Goal: Information Seeking & Learning: Check status

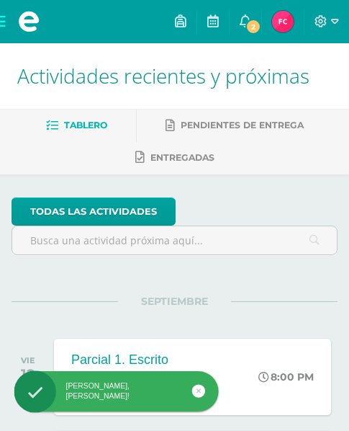
click at [291, 30] on span "[PERSON_NAME] Mi Perfil" at bounding box center [282, 21] width 27 height 29
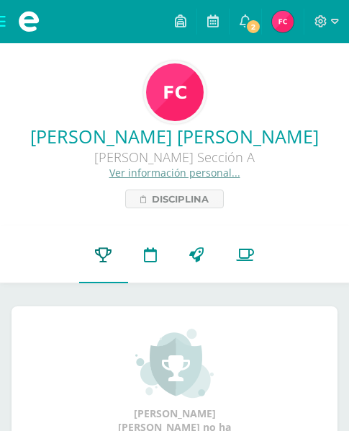
click at [101, 254] on icon at bounding box center [103, 254] width 17 height 15
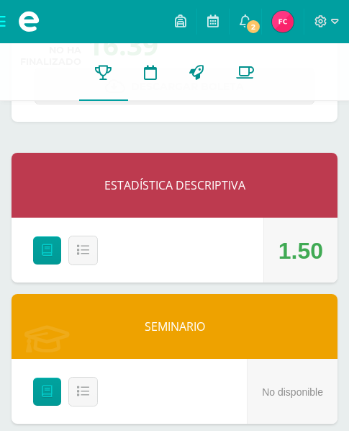
scroll to position [167, 0]
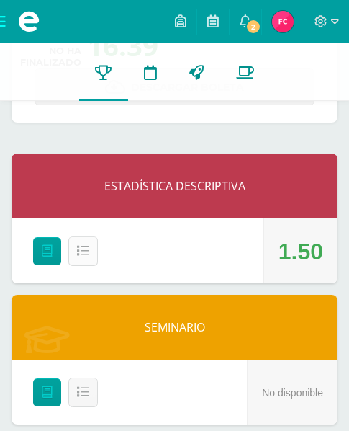
click at [86, 251] on icon at bounding box center [83, 251] width 12 height 12
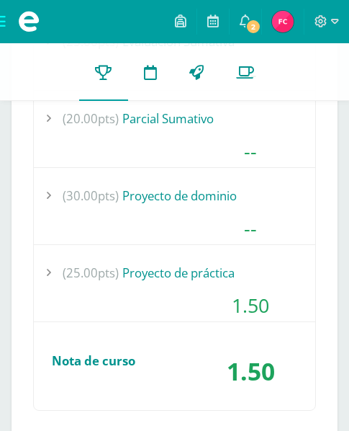
scroll to position [508, 0]
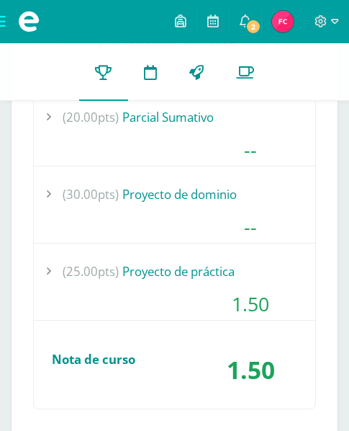
click at [128, 272] on div "(25.00pts) Proyecto de práctica" at bounding box center [175, 271] width 282 height 32
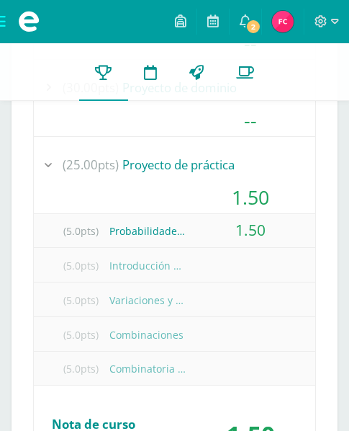
scroll to position [615, 0]
click at [146, 234] on div "(5.0pts) Probabilidades compuestas" at bounding box center [175, 230] width 282 height 32
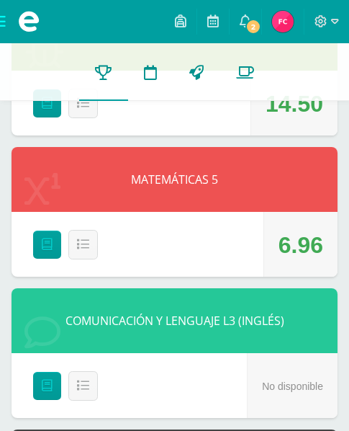
scroll to position [1418, 0]
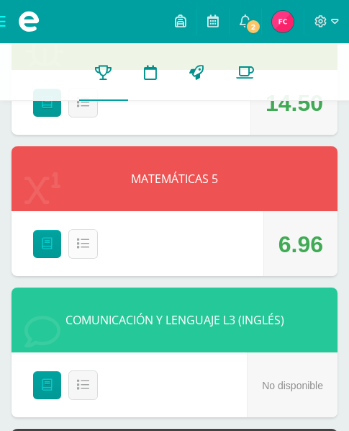
click at [84, 243] on icon at bounding box center [83, 244] width 12 height 12
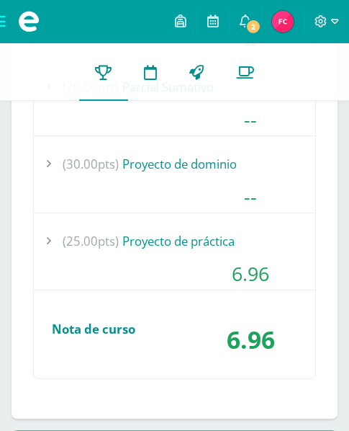
click at [151, 254] on div "(25.00pts) Proyecto de práctica" at bounding box center [175, 241] width 282 height 32
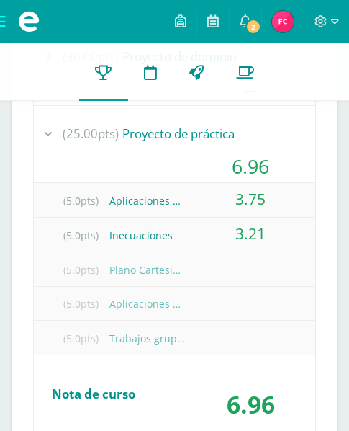
scroll to position [1717, 0]
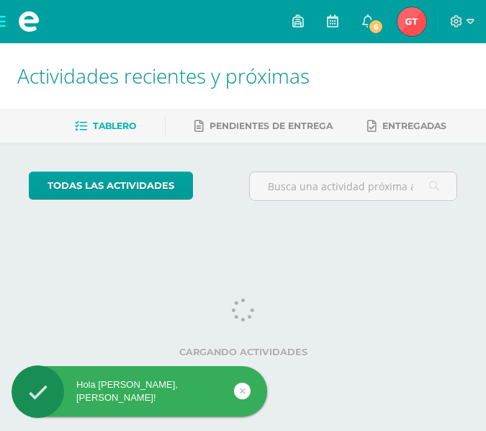
click at [409, 18] on img at bounding box center [412, 21] width 29 height 29
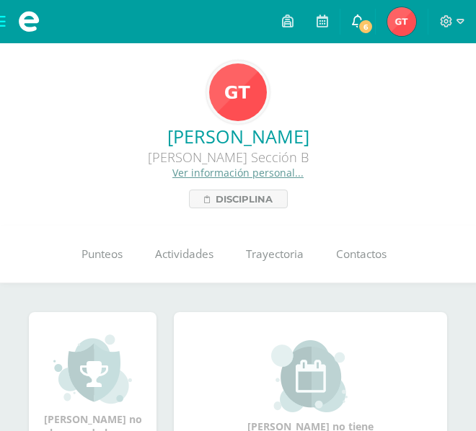
click at [361, 25] on span "6" at bounding box center [365, 27] width 16 height 16
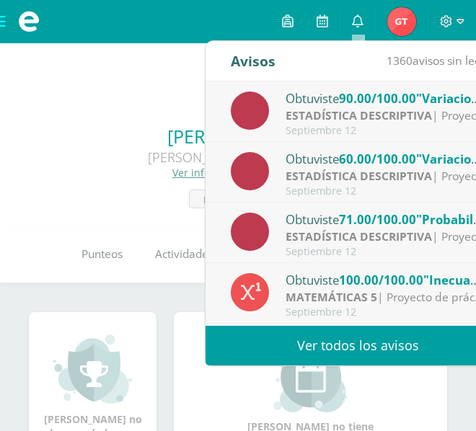
click at [118, 342] on img at bounding box center [92, 369] width 79 height 72
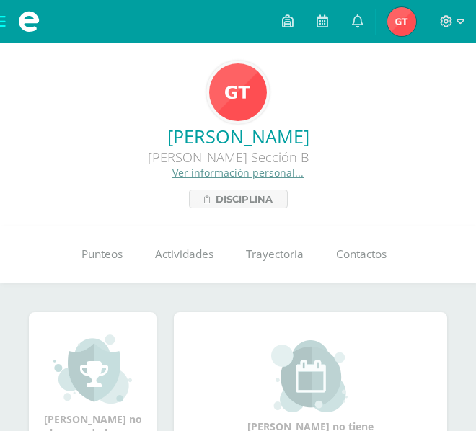
click at [391, 17] on img at bounding box center [401, 21] width 29 height 29
click at [97, 256] on span "Punteos" at bounding box center [101, 253] width 41 height 15
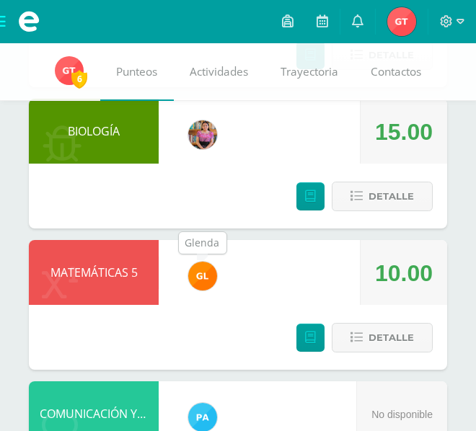
scroll to position [697, 0]
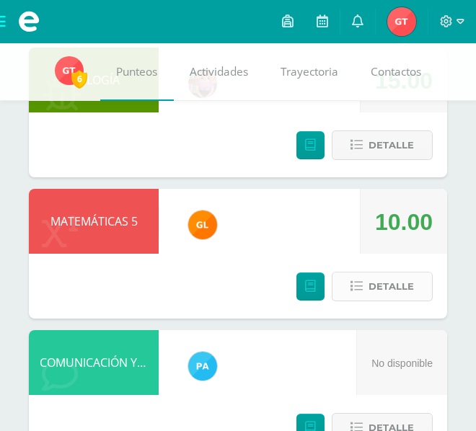
click at [372, 280] on span "Detalle" at bounding box center [390, 286] width 45 height 27
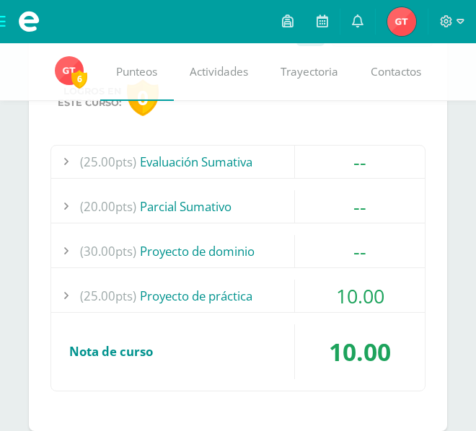
click at [282, 302] on div "(25.00pts) Proyecto de práctica" at bounding box center [237, 296] width 373 height 32
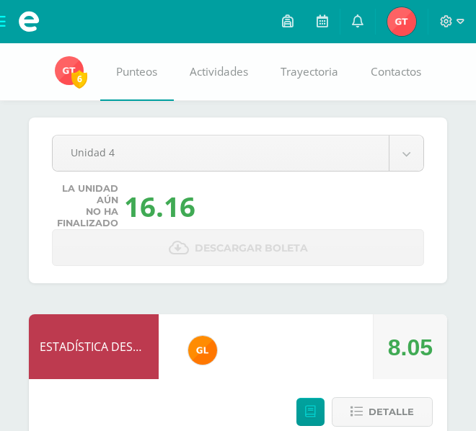
scroll to position [0, 0]
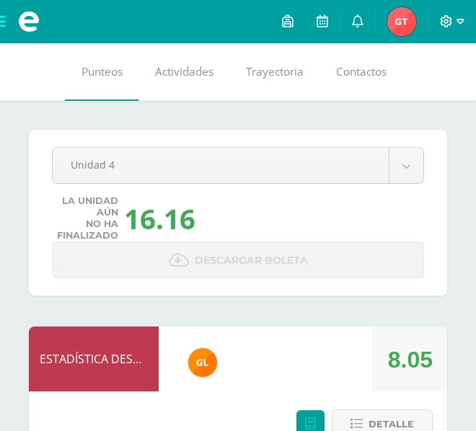
click at [445, 15] on icon at bounding box center [445, 21] width 13 height 13
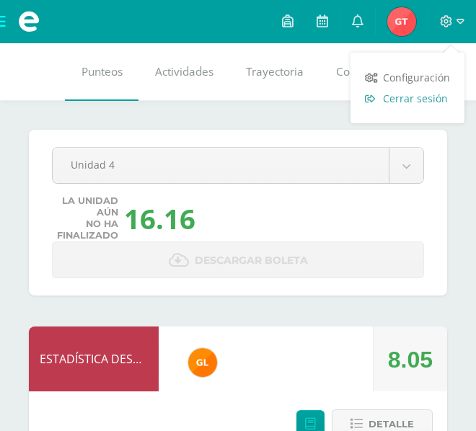
click at [412, 98] on span "Cerrar sesión" at bounding box center [415, 99] width 65 height 14
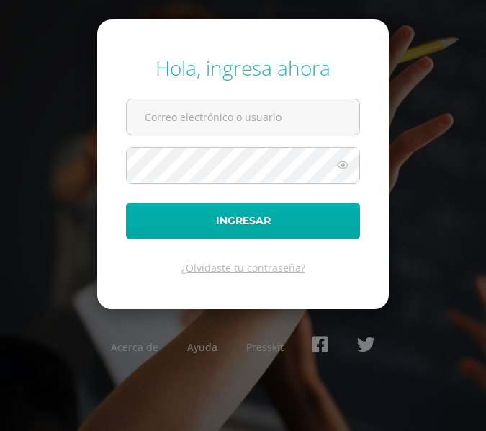
type input "[PERSON_NAME][EMAIL_ADDRESS][DOMAIN_NAME]"
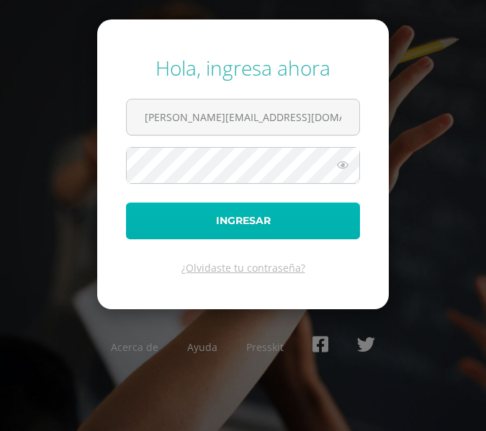
click at [269, 223] on button "Ingresar" at bounding box center [243, 220] width 234 height 37
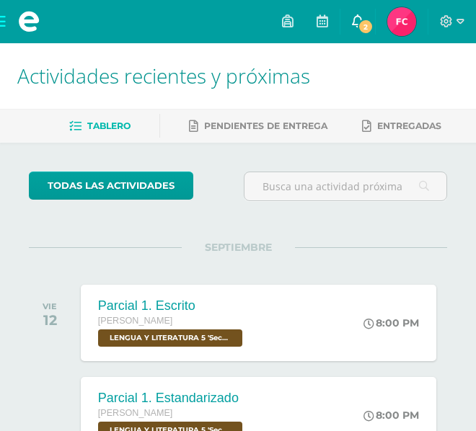
click at [352, 10] on link "2" at bounding box center [357, 21] width 35 height 43
